Goal: Task Accomplishment & Management: Manage account settings

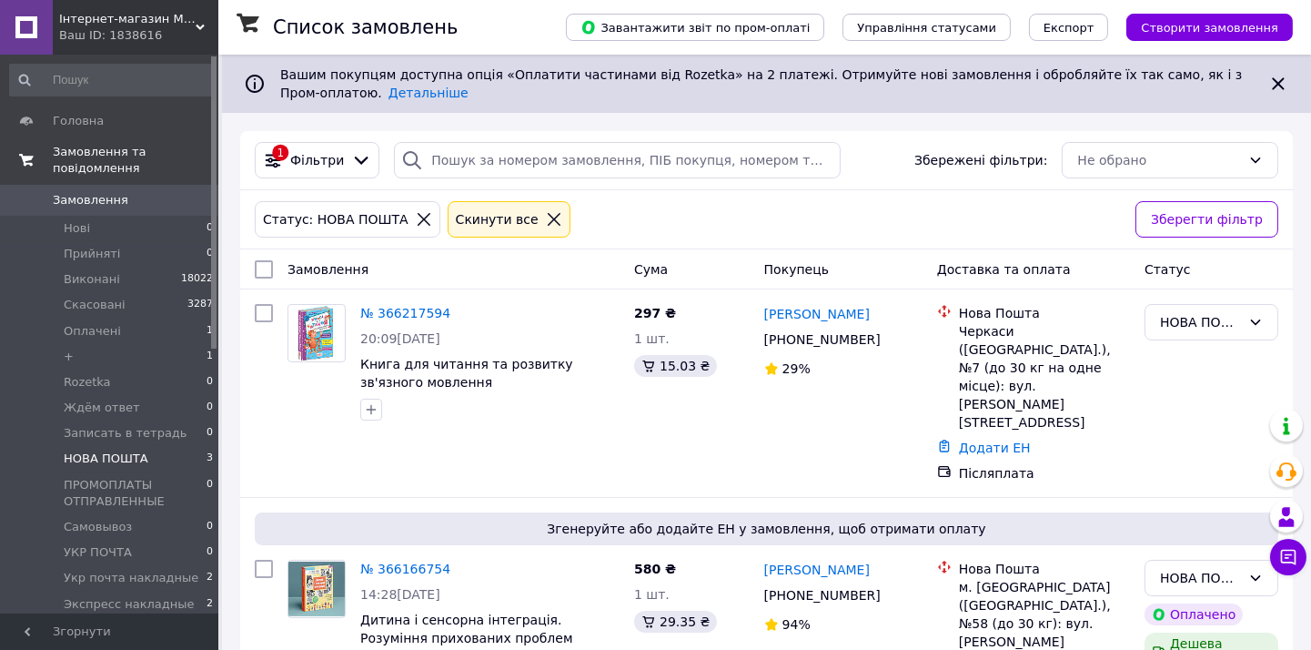
click at [118, 152] on span "Замовлення та повідомлення" at bounding box center [136, 160] width 166 height 33
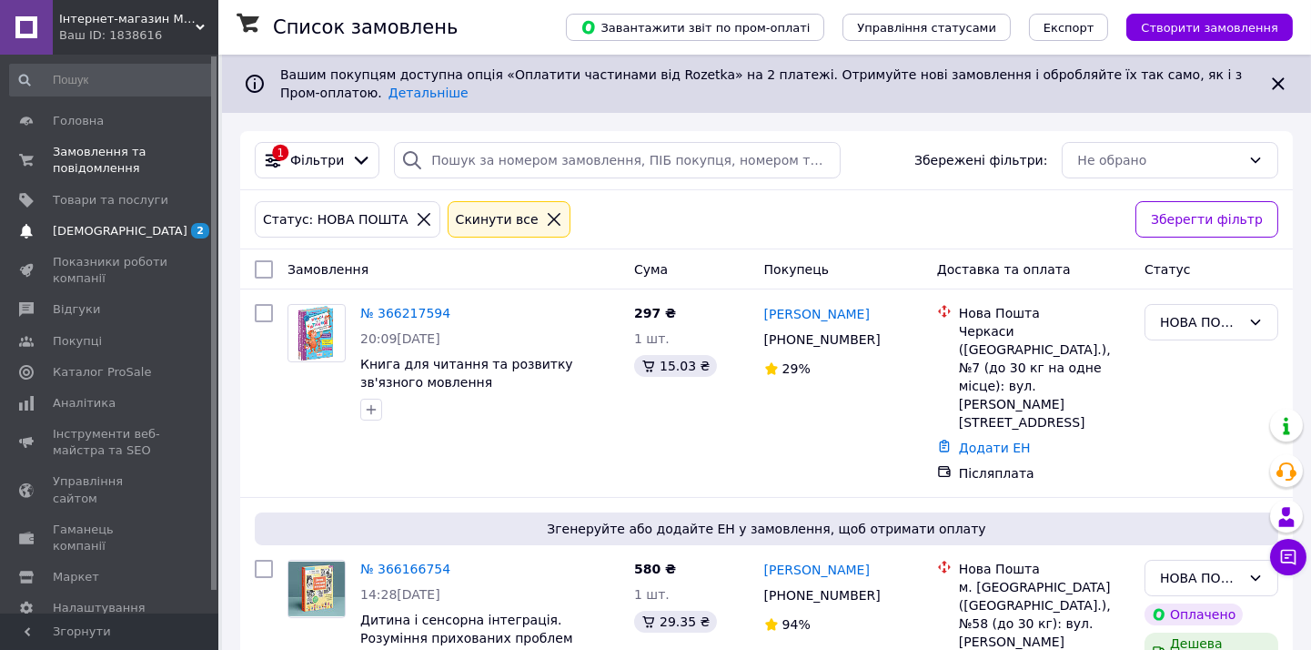
click at [95, 235] on span "[DEMOGRAPHIC_DATA]" at bounding box center [120, 231] width 135 height 16
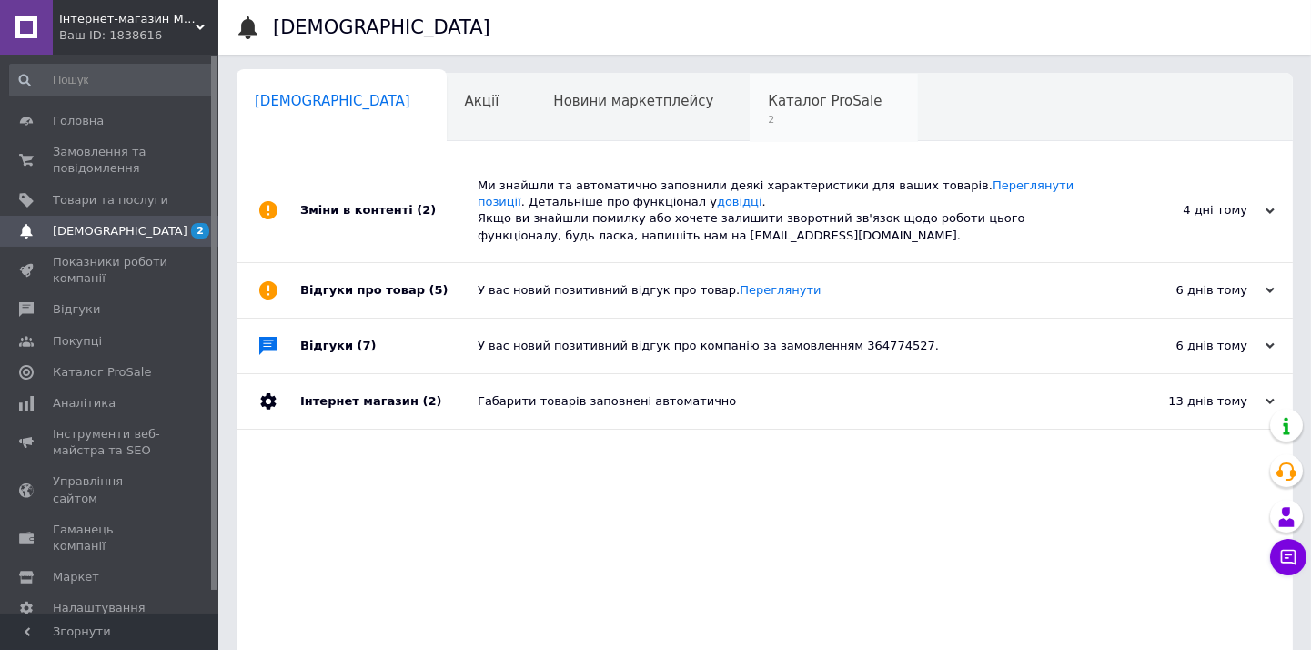
click at [750, 110] on div "Каталог ProSale 2" at bounding box center [834, 108] width 168 height 69
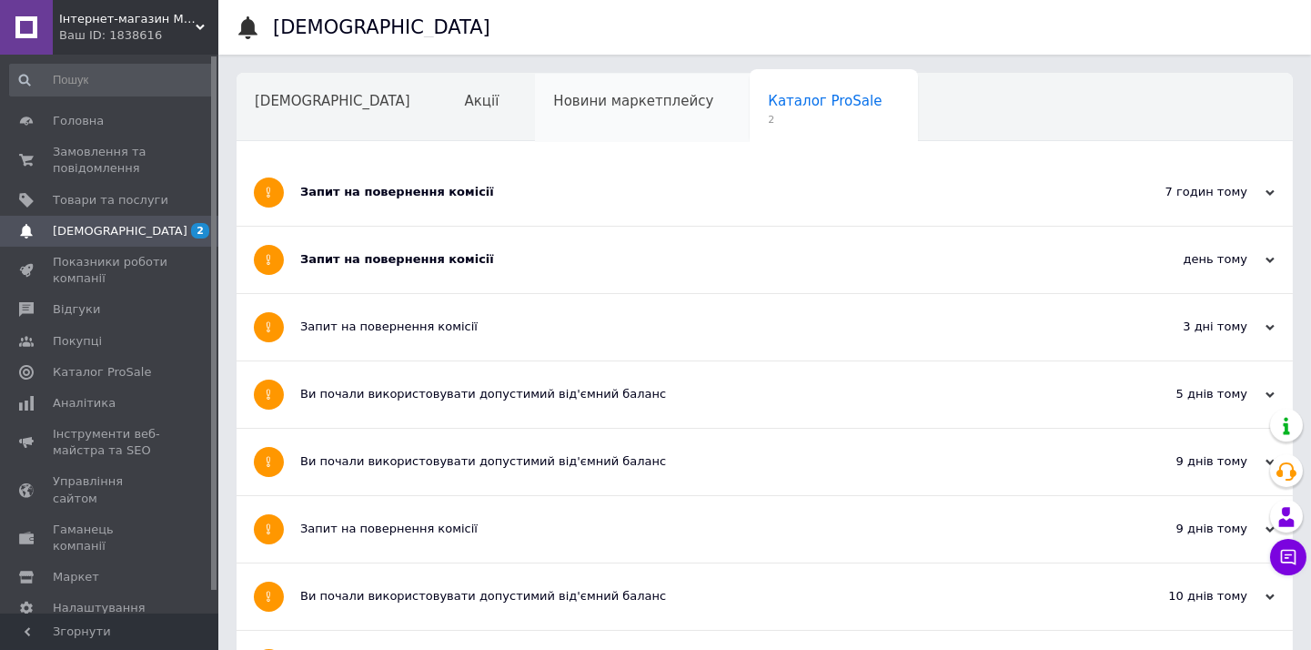
click at [553, 97] on span "Новини маркетплейсу" at bounding box center [633, 101] width 160 height 16
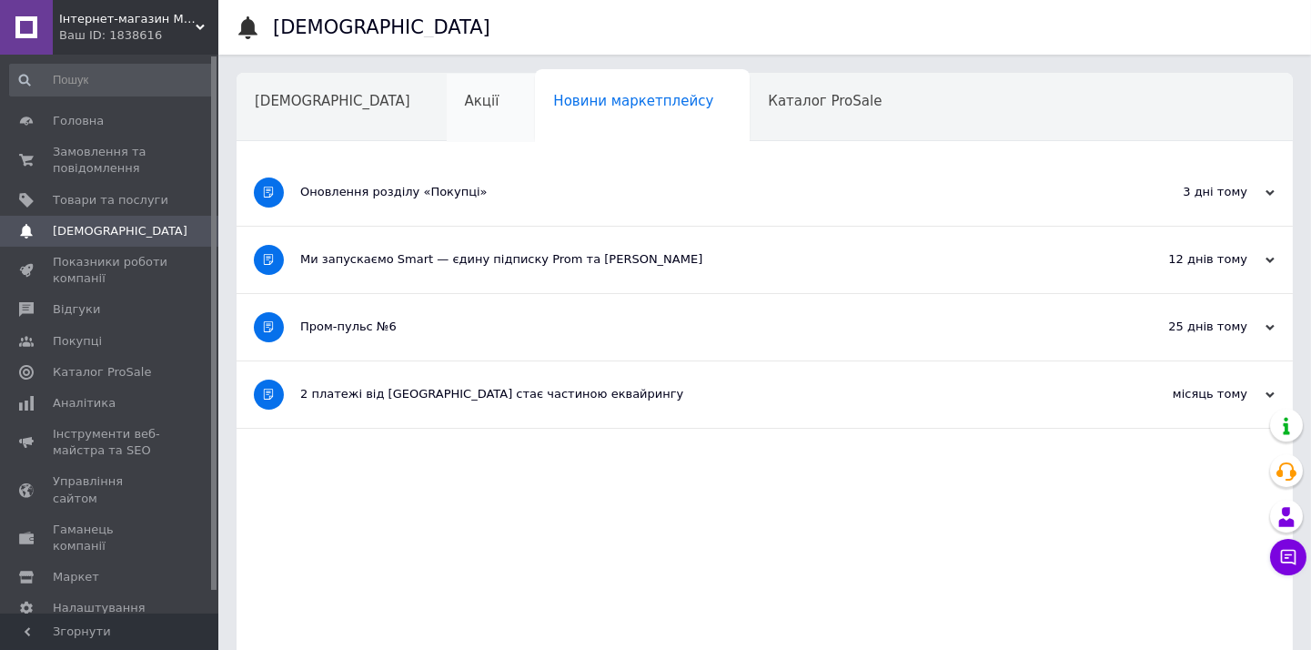
click at [465, 104] on span "Акції" at bounding box center [482, 101] width 35 height 16
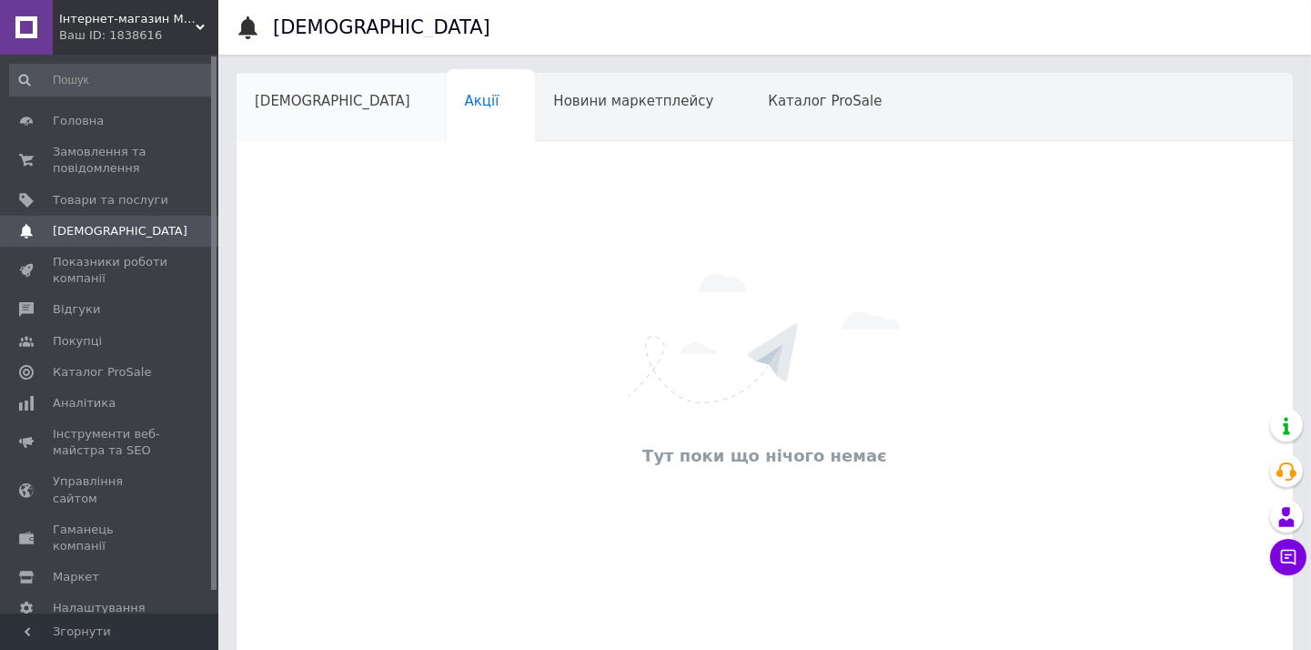
click at [300, 97] on span "[DEMOGRAPHIC_DATA]" at bounding box center [333, 101] width 156 height 16
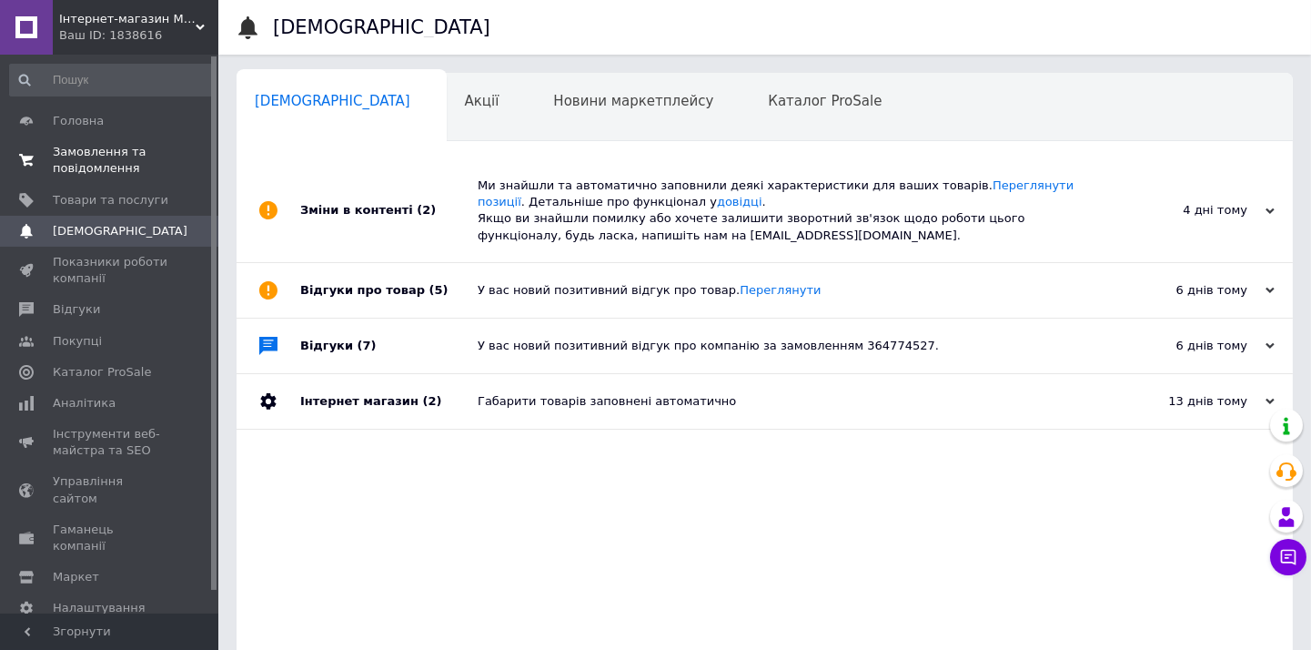
click at [106, 166] on span "Замовлення та повідомлення" at bounding box center [111, 160] width 116 height 33
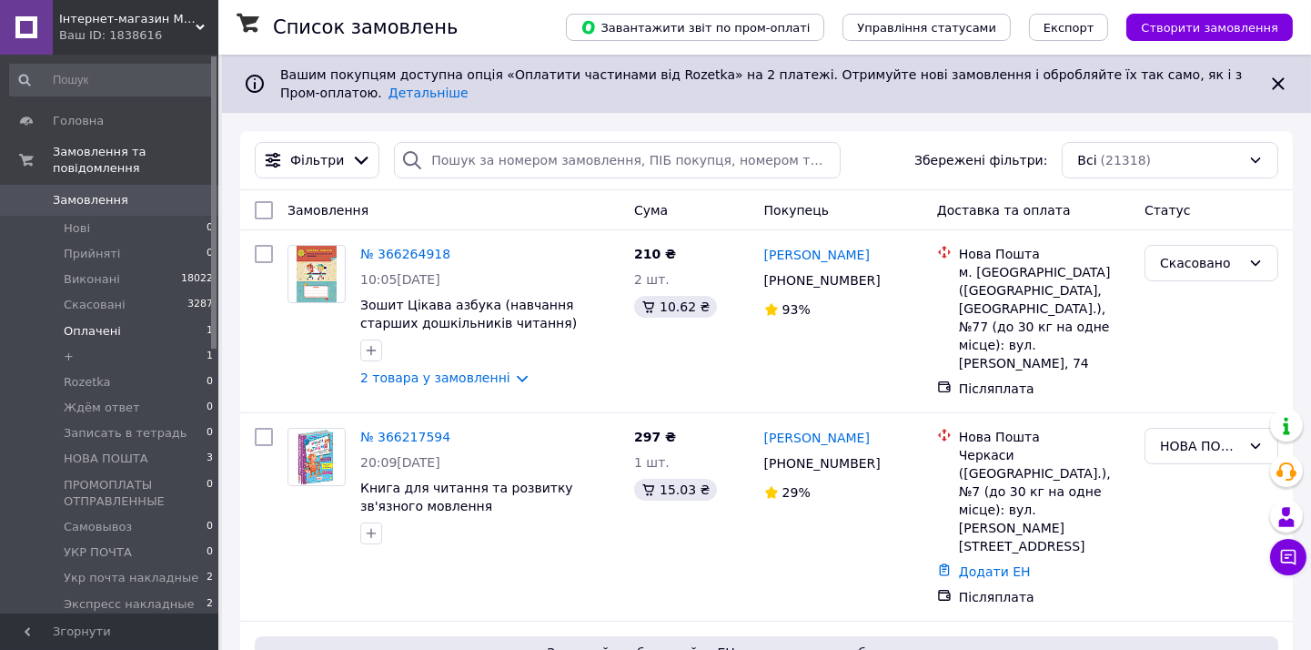
click at [133, 318] on li "Оплачені 1" at bounding box center [112, 330] width 224 height 25
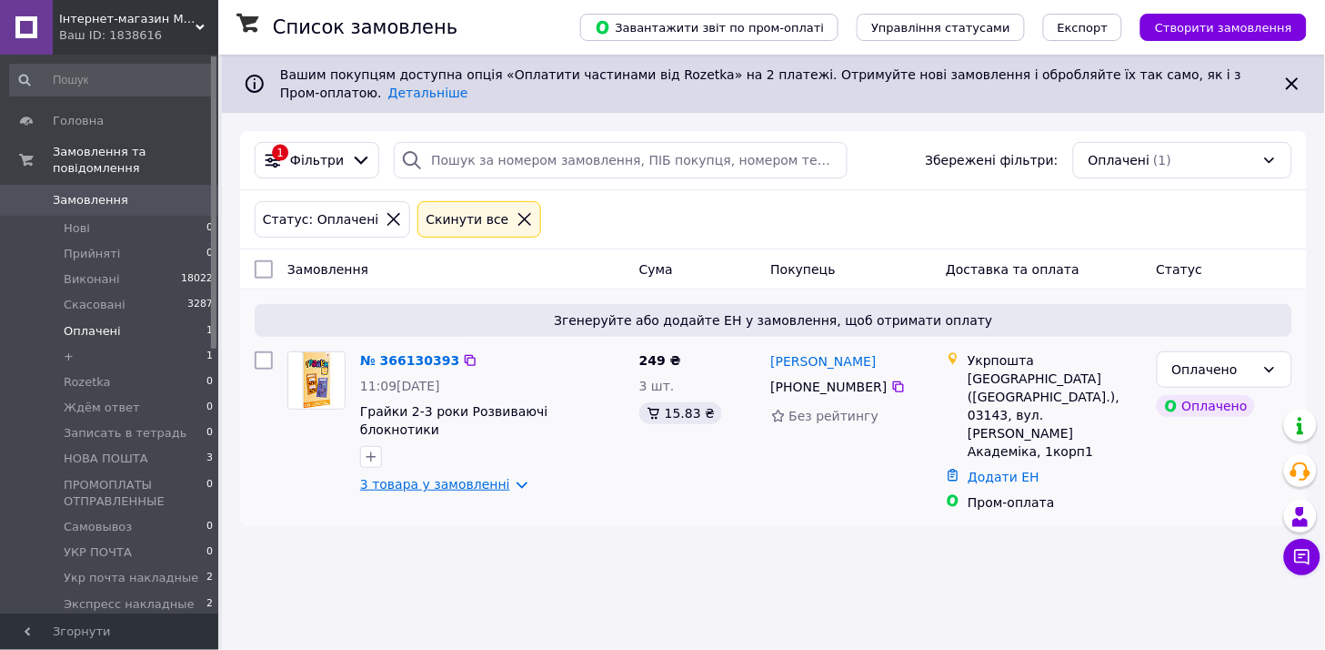
click at [409, 477] on link "3 товара у замовленні" at bounding box center [435, 484] width 150 height 15
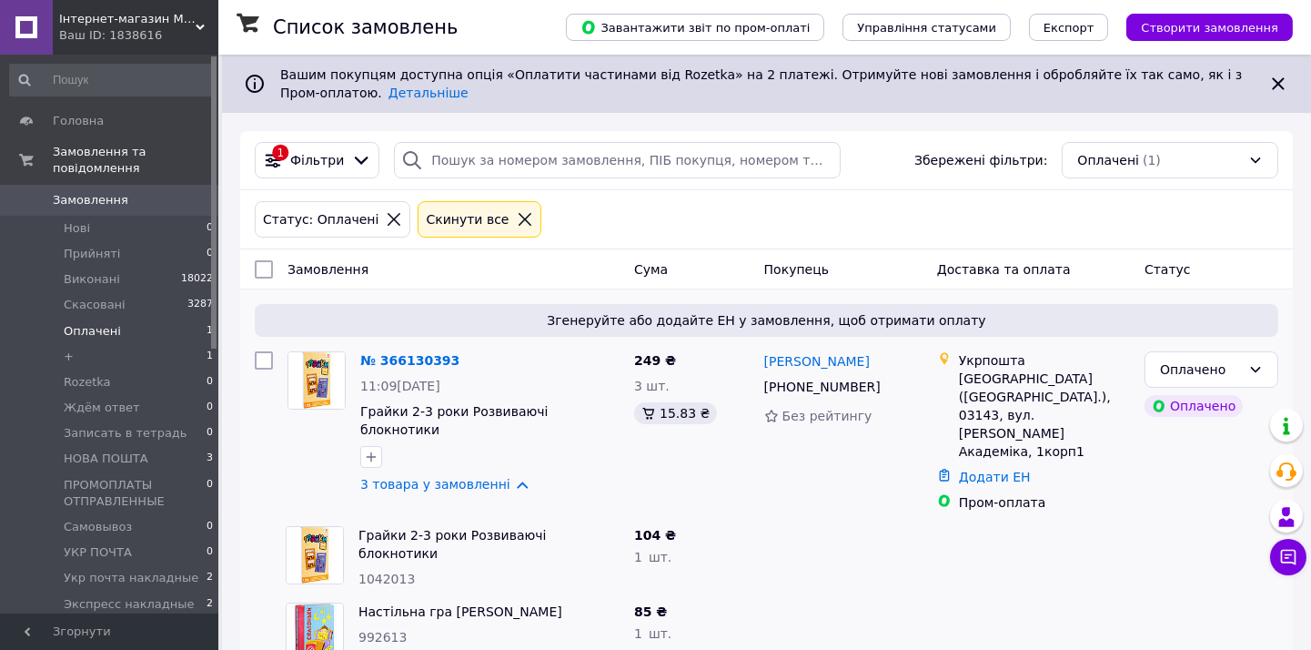
scroll to position [82, 0]
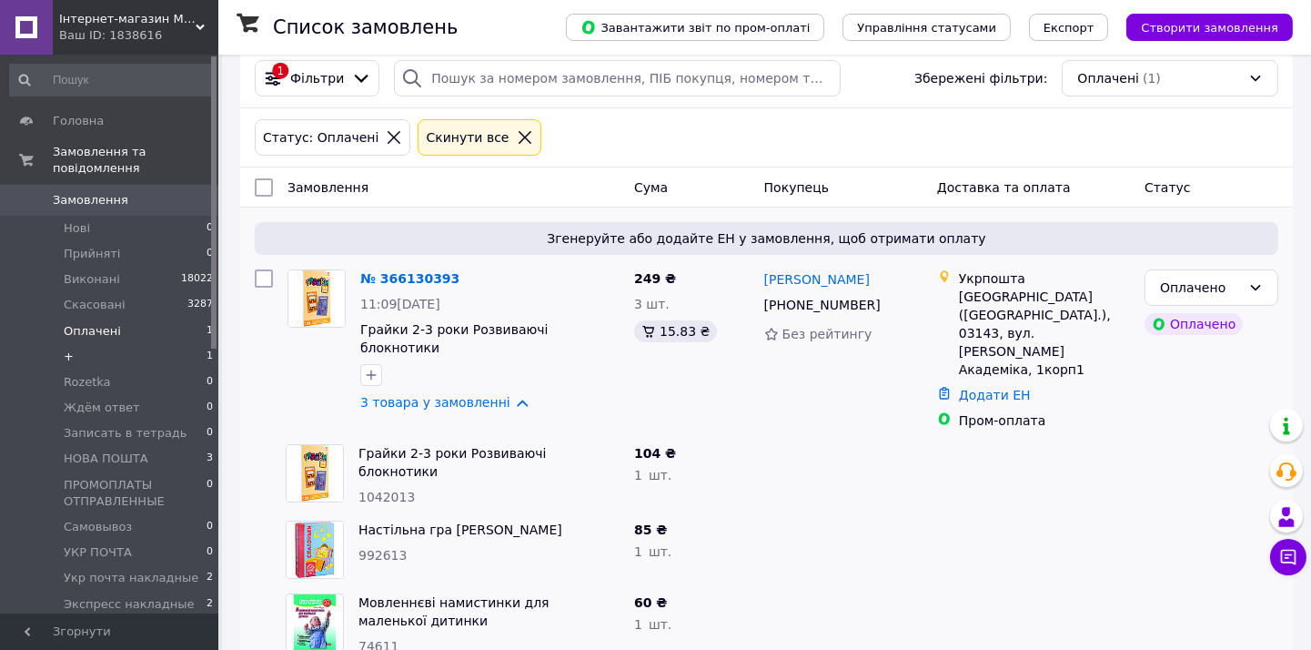
click at [102, 344] on li "+ 1" at bounding box center [112, 356] width 224 height 25
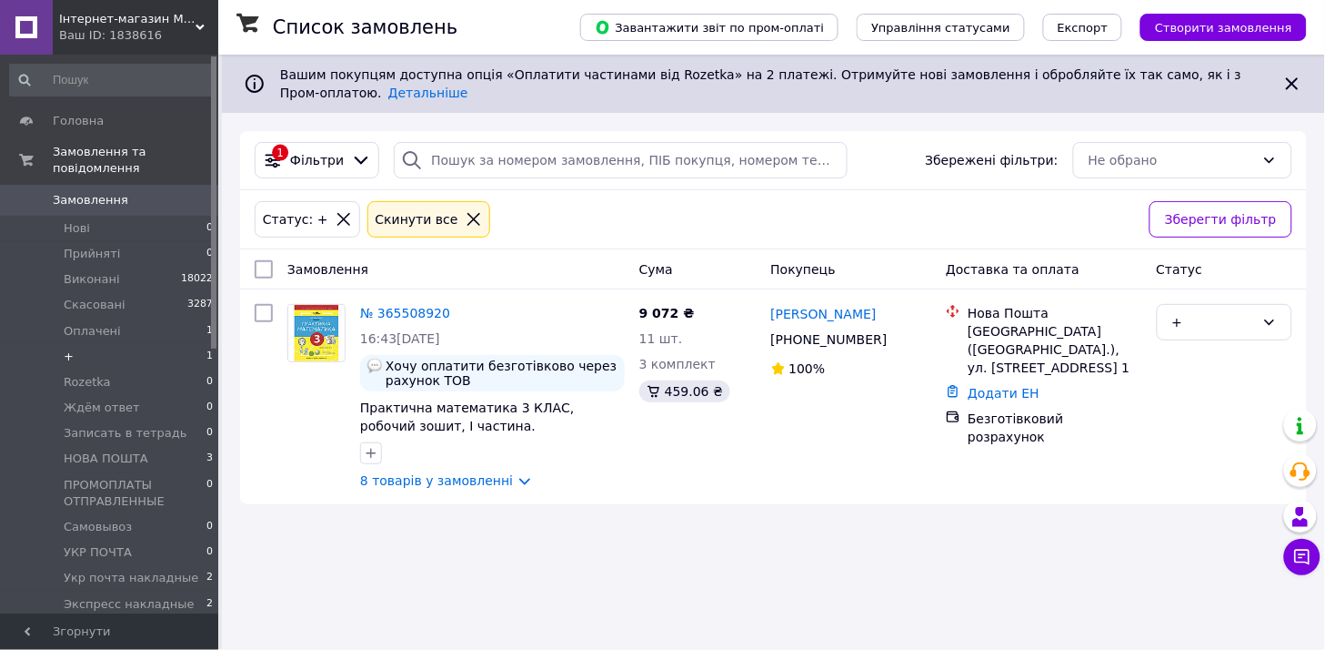
click at [724, 570] on div "Список замовлень Завантажити звіт по пром-оплаті Управління статусами Експорт С…" at bounding box center [773, 325] width 1103 height 650
click at [80, 246] on span "Прийняті" at bounding box center [92, 254] width 56 height 16
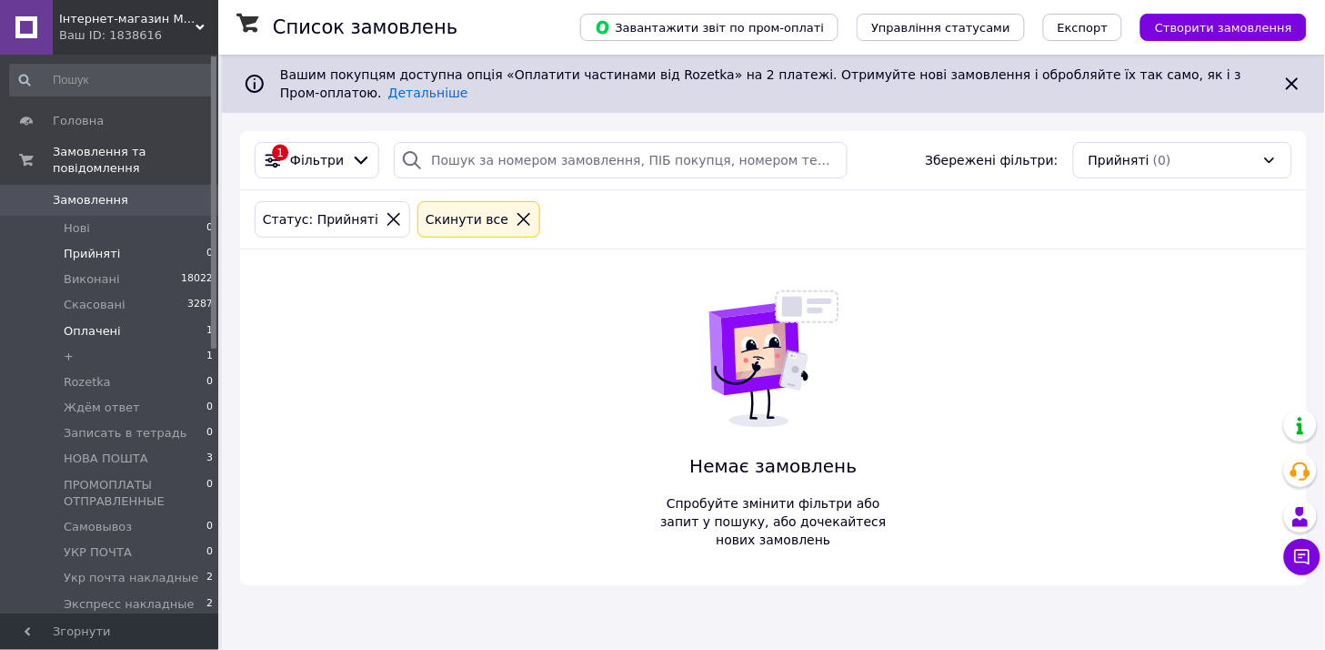
click at [125, 318] on li "Оплачені 1" at bounding box center [112, 330] width 224 height 25
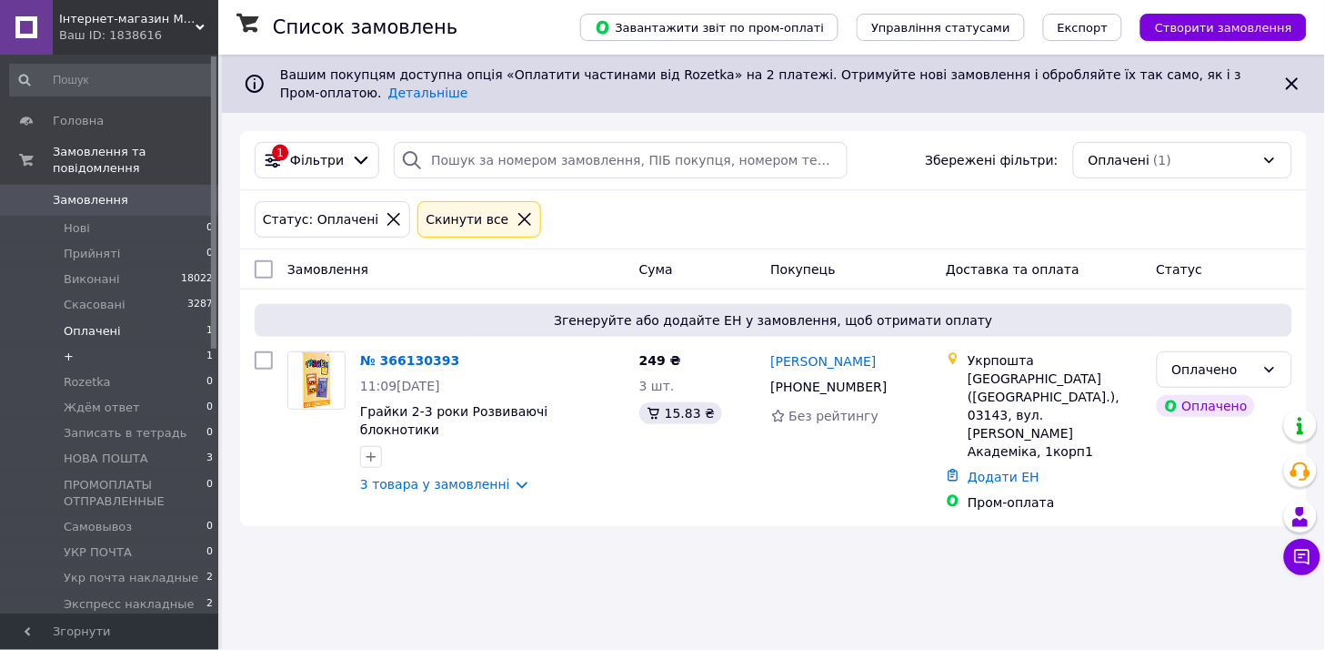
click at [95, 344] on li "+ 1" at bounding box center [112, 356] width 224 height 25
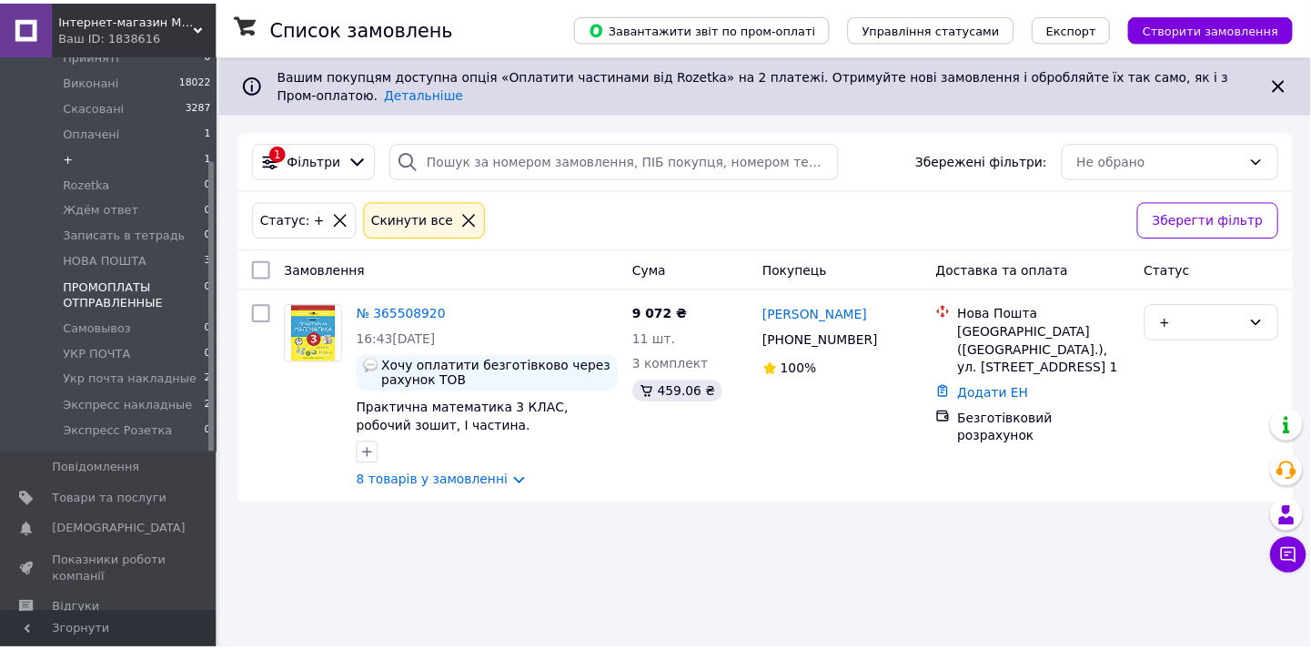
scroll to position [202, 0]
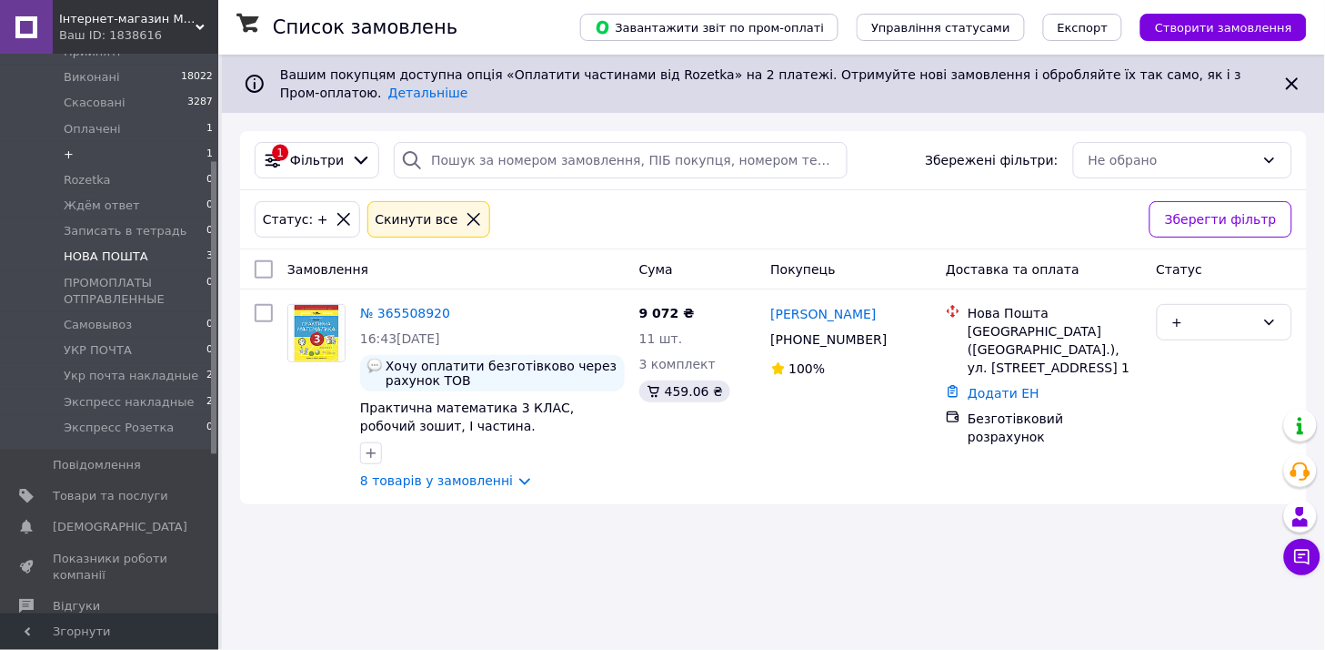
click at [104, 248] on span "НОВА ПОШТА" at bounding box center [106, 256] width 85 height 16
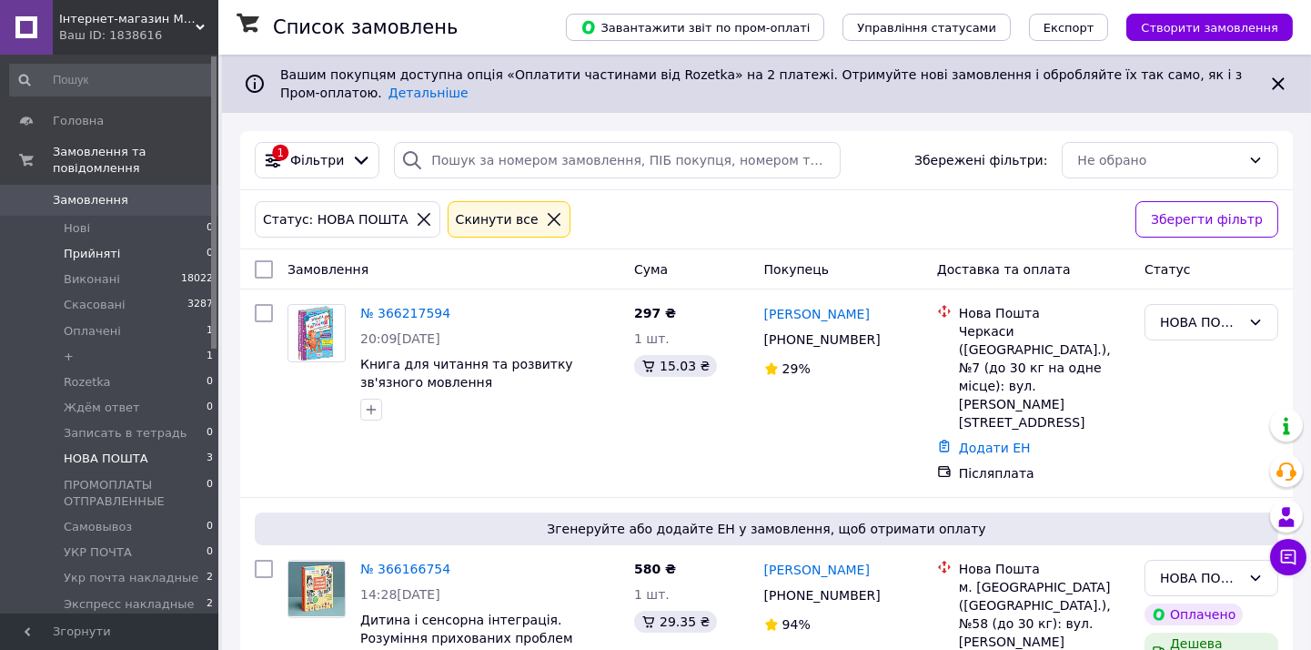
click at [86, 246] on span "Прийняті" at bounding box center [92, 254] width 56 height 16
